Goal: Transaction & Acquisition: Purchase product/service

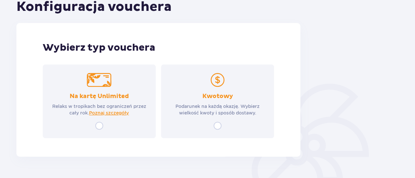
scroll to position [81, 0]
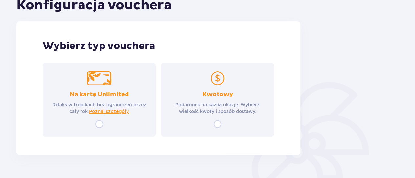
click at [220, 124] on input "radio" at bounding box center [218, 124] width 8 height 8
radio input "true"
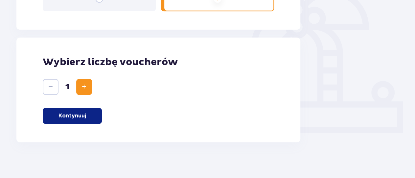
scroll to position [210, 0]
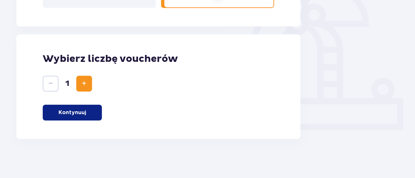
click at [94, 115] on button "Kontynuuj" at bounding box center [72, 112] width 59 height 16
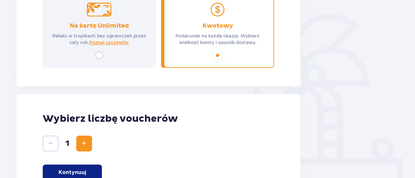
scroll to position [138, 0]
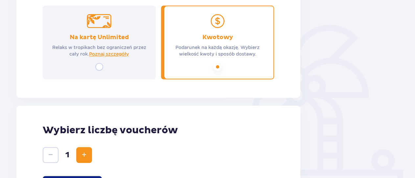
click at [100, 63] on input "radio" at bounding box center [99, 67] width 8 height 8
radio input "true"
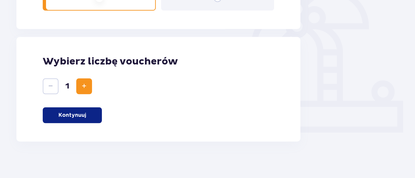
scroll to position [210, 0]
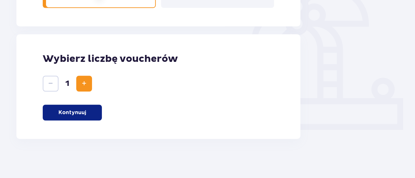
click at [84, 109] on p "Kontynuuj" at bounding box center [72, 112] width 28 height 7
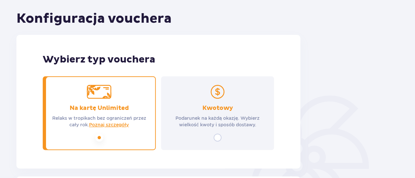
scroll to position [65, 0]
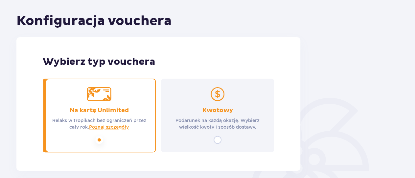
click at [218, 142] on input "radio" at bounding box center [218, 140] width 8 height 8
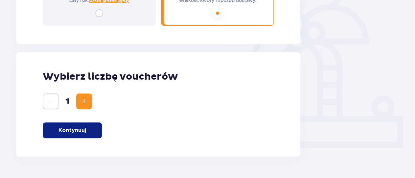
scroll to position [210, 0]
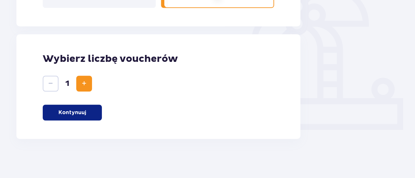
click at [66, 111] on p "Kontynuuj" at bounding box center [72, 112] width 28 height 7
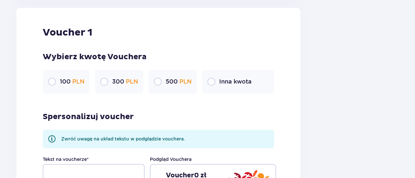
scroll to position [0, 0]
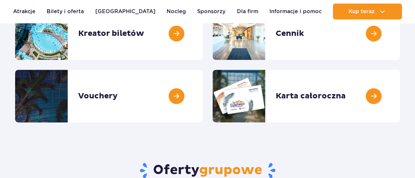
scroll to position [121, 0]
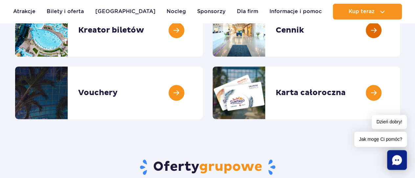
click at [400, 41] on link at bounding box center [400, 30] width 0 height 53
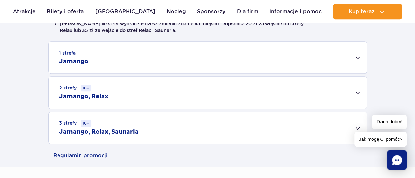
scroll to position [203, 0]
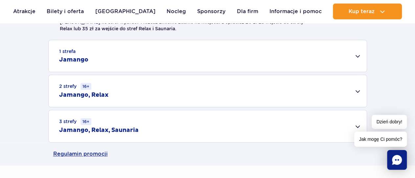
click at [312, 48] on div "1 strefa Jamango" at bounding box center [208, 56] width 318 height 32
